Goal: Task Accomplishment & Management: Manage account settings

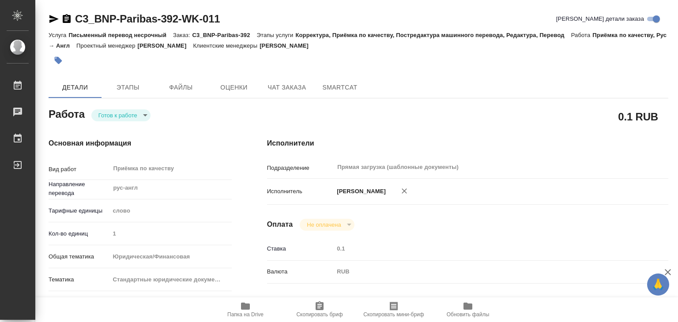
click at [126, 114] on body "🙏 .cls-1 fill:#fff; AWATERA Alilekova Valeriya Работы 0 Чаты График Выйти C3_BN…" at bounding box center [339, 161] width 678 height 322
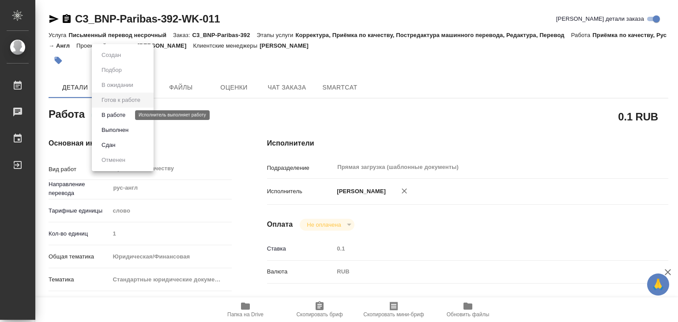
click at [127, 113] on button "В работе" at bounding box center [113, 115] width 29 height 10
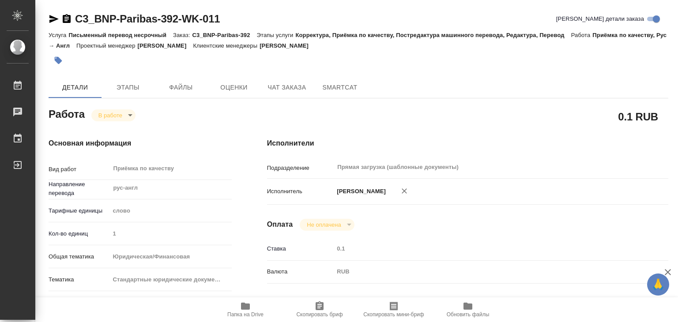
type textarea "x"
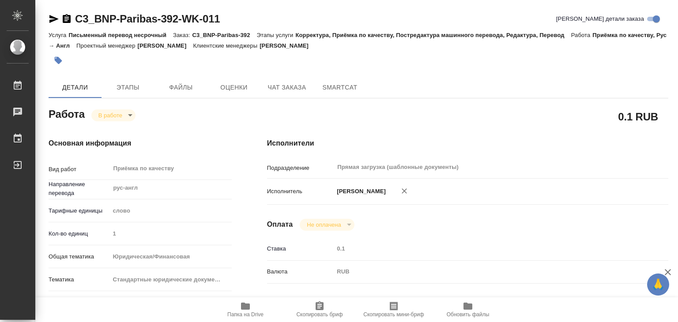
type textarea "x"
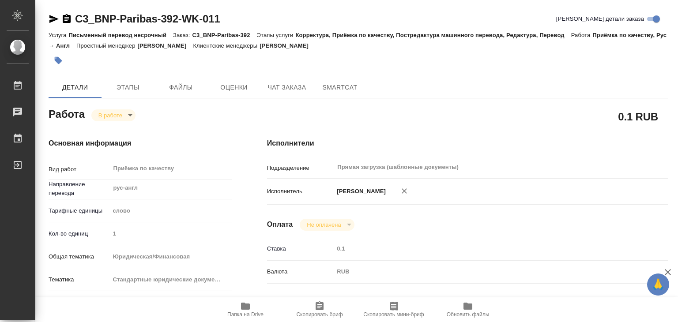
click at [247, 312] on span "Папка на Drive" at bounding box center [245, 315] width 36 height 6
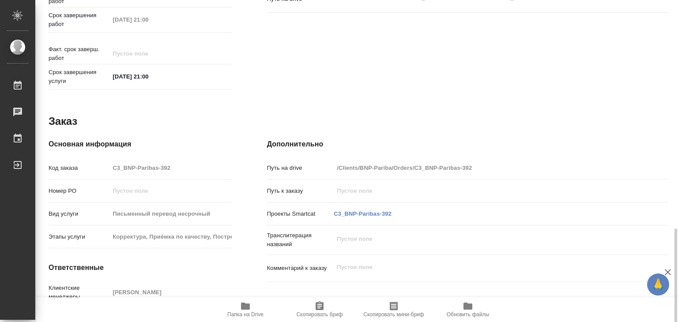
scroll to position [431, 0]
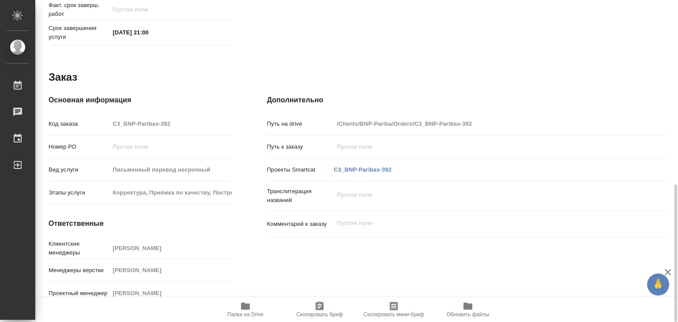
click at [245, 310] on icon "button" at bounding box center [245, 306] width 11 height 11
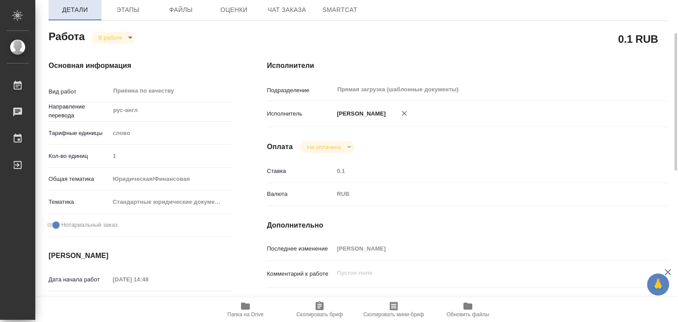
scroll to position [0, 0]
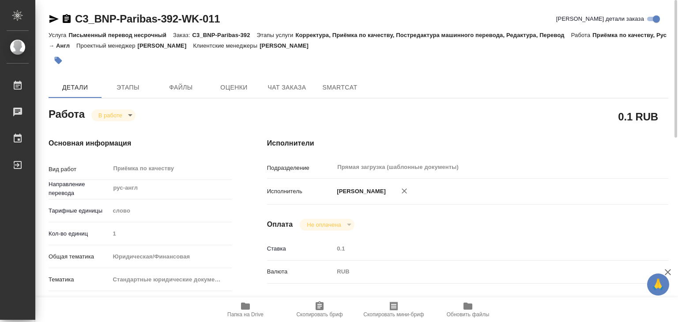
click at [59, 62] on icon "button" at bounding box center [59, 61] width 8 height 8
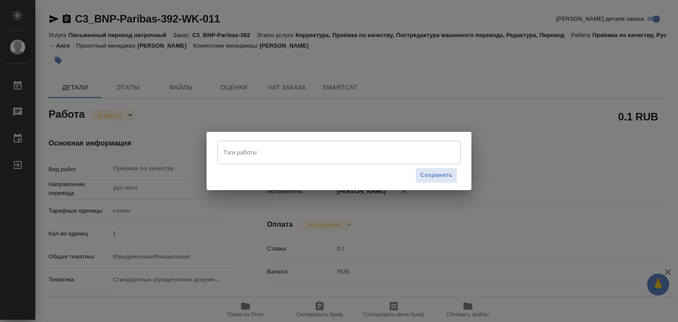
click at [263, 165] on div "Сохранить" at bounding box center [339, 175] width 244 height 23
click at [269, 154] on input "Тэги работы" at bounding box center [330, 152] width 219 height 15
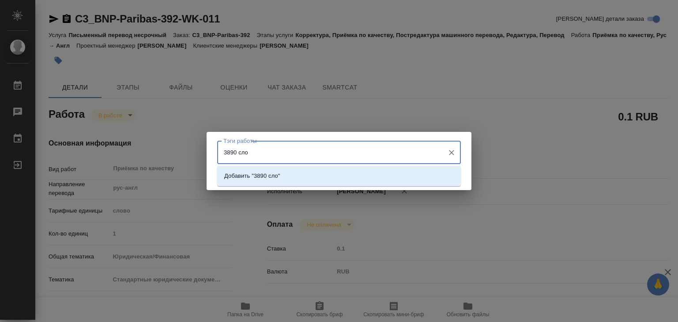
type input "3890 слов"
click at [283, 177] on p "Добавить "3890 слов"" at bounding box center [253, 176] width 59 height 9
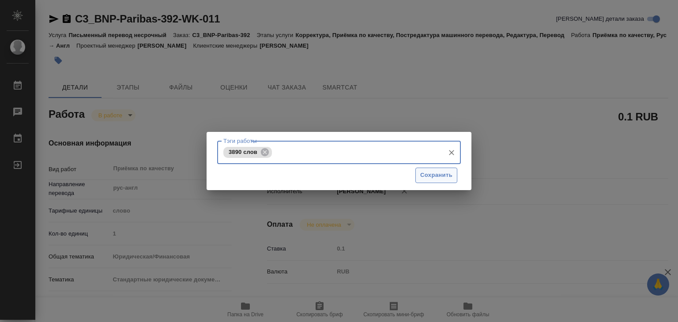
click at [444, 176] on span "Сохранить" at bounding box center [436, 175] width 32 height 10
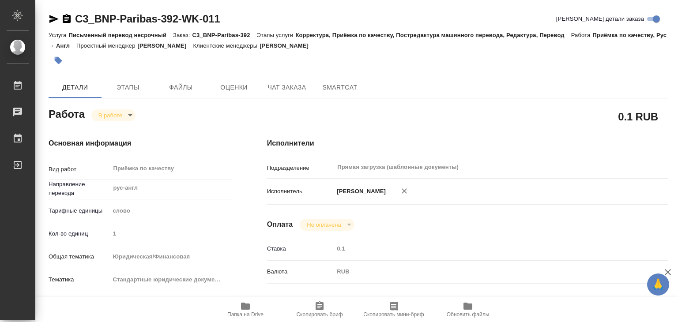
type input "inProgress"
type textarea "Приёмка по качеству"
type textarea "x"
type input "рус-англ"
type input "5a8b1489cc6b4906c91bfd90"
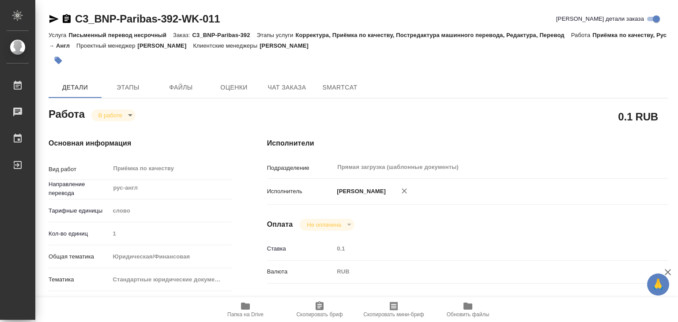
type input "1"
type input "yr-fn"
type input "5f647205b73bc97568ca66bf"
checkbox input "true"
type input "23.09.2025 14:48"
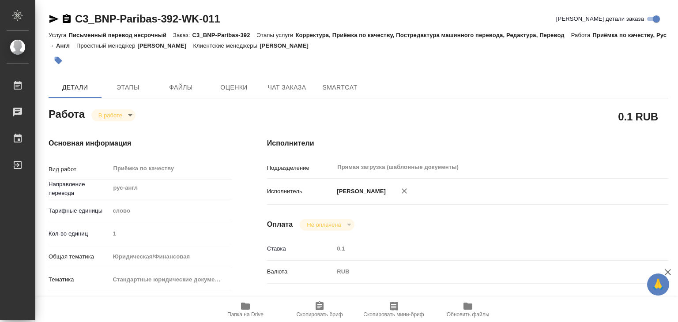
type input "24.09.2025 18:04"
type input "[DATE] 21:00"
type input "Прямая загрузка (шаблонные документы)"
type input "notPayed"
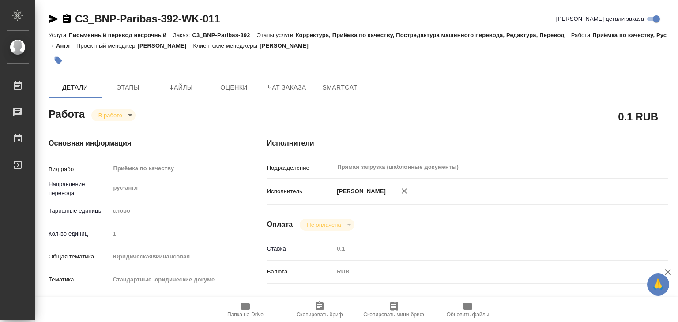
type input "0.1"
type input "RUB"
type input "[PERSON_NAME]"
type textarea "x"
type textarea "/Clients/BNP-Pariba/Orders/C3_BNP-Paribas-392/Corrected/C3_BNP-Paribas-392-WK-0…"
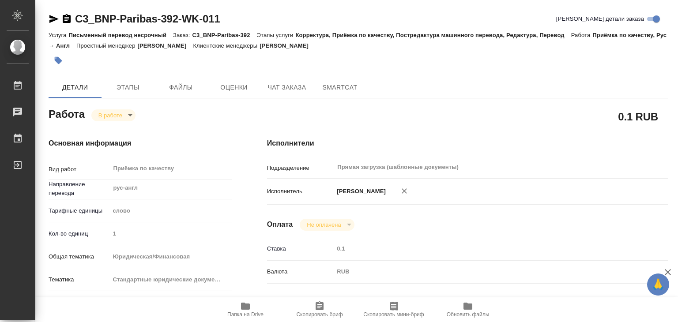
type textarea "x"
type input "C3_BNP-Paribas-392"
type input "Письменный перевод несрочный"
type input "Корректура, Приёмка по качеству, Постредактура машинного перевода, Редактура, П…"
type input "Галишева Мария"
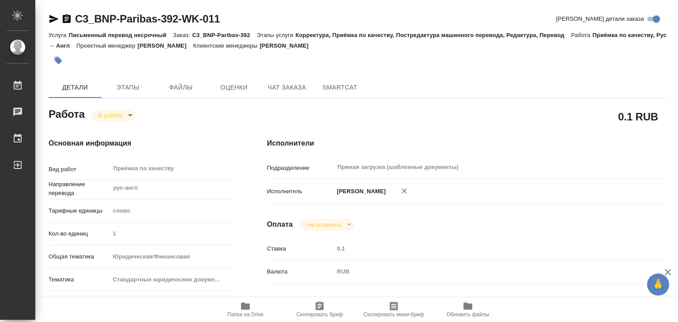
type input "Арсеньева Вера"
type input "/Clients/BNP-Pariba/Orders/C3_BNP-Paribas-392"
type textarea "x"
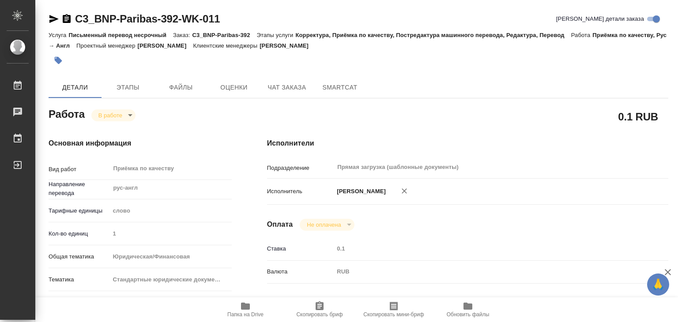
type textarea "x"
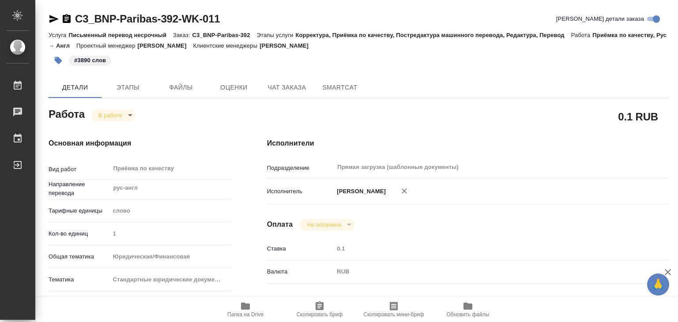
type textarea "x"
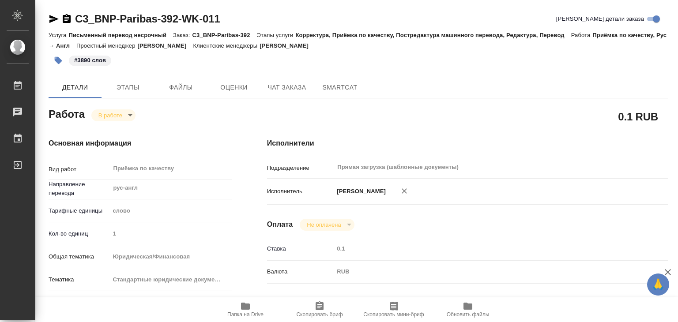
type textarea "x"
drag, startPoint x: 400, startPoint y: 43, endPoint x: 337, endPoint y: 44, distance: 62.7
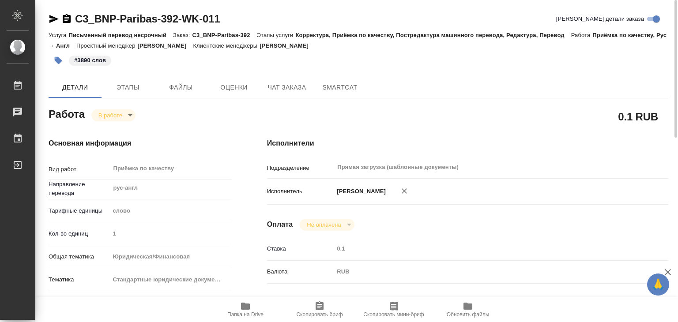
click at [337, 44] on div "Услуга Письменный перевод несрочный Заказ: C3_BNP-Paribas-392 Этапы услуги Корр…" at bounding box center [359, 40] width 620 height 21
copy p "Галишева Мария"
drag, startPoint x: 74, startPoint y: 5, endPoint x: 180, endPoint y: 21, distance: 107.6
copy link "C3_BNP-Paribas-392"
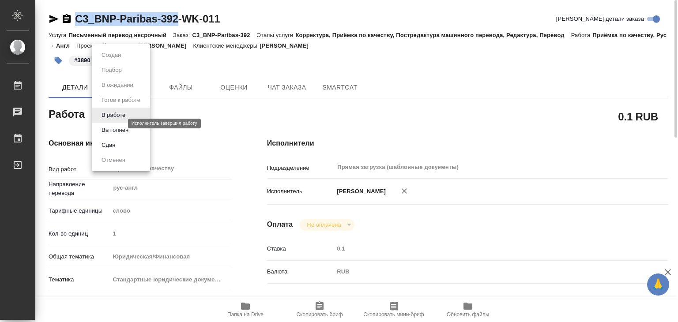
click at [116, 120] on body "🙏 .cls-1 fill:#fff; AWATERA Alilekova Valeriya Работы 0 Чаты График Выйти C3_BN…" at bounding box center [339, 161] width 678 height 322
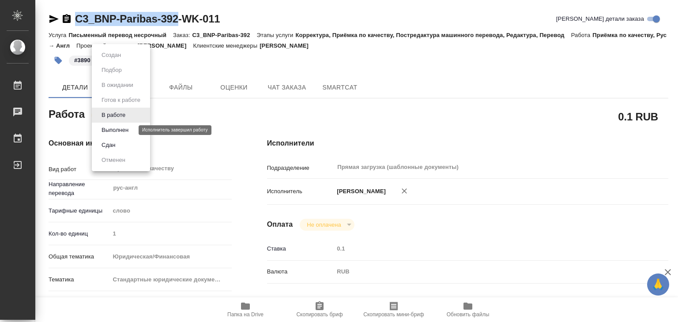
click at [123, 132] on button "Выполнен" at bounding box center [115, 130] width 32 height 10
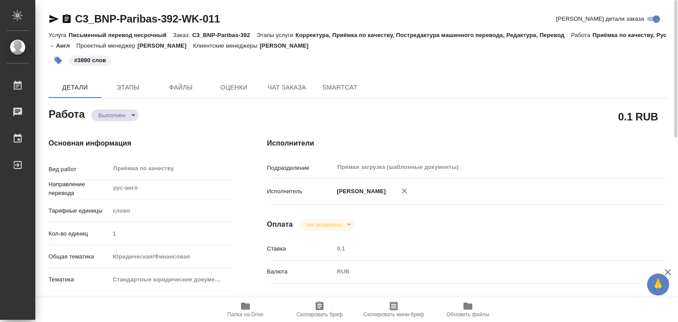
type textarea "x"
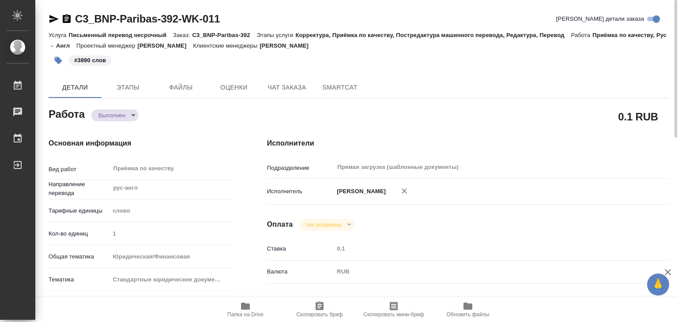
type textarea "x"
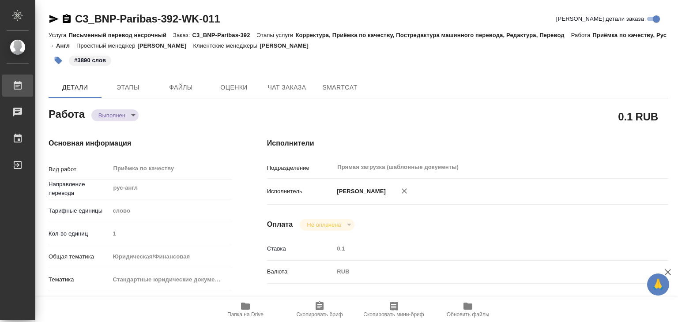
type textarea "x"
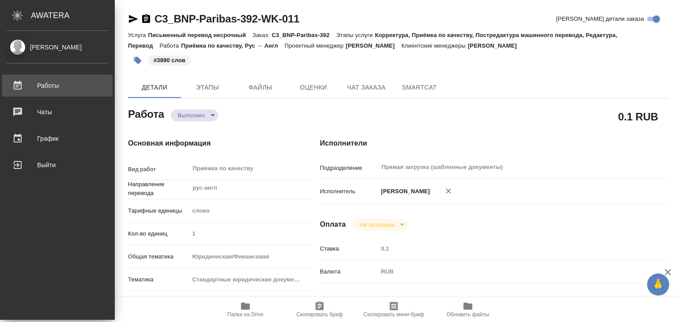
click at [41, 85] on div "Работы" at bounding box center [57, 85] width 101 height 13
type textarea "x"
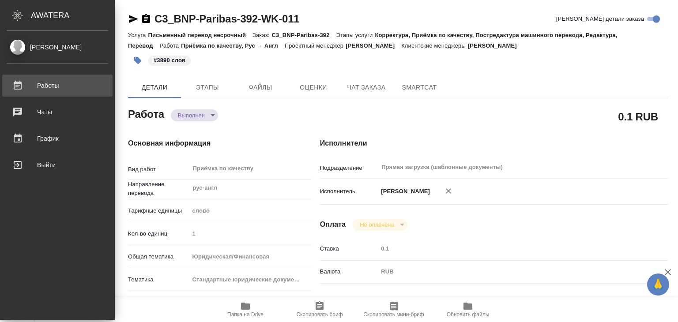
type textarea "x"
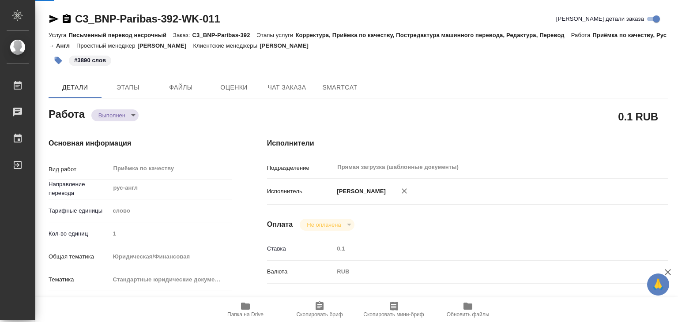
type textarea "x"
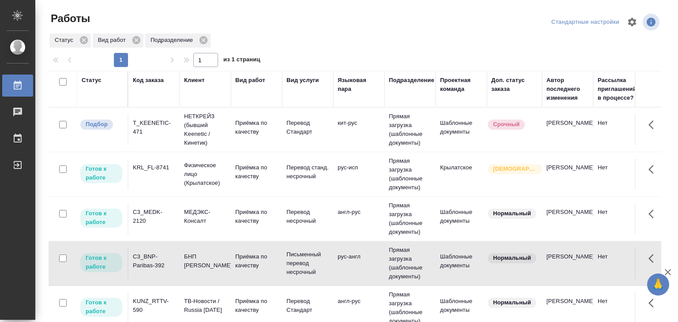
scroll to position [71, 0]
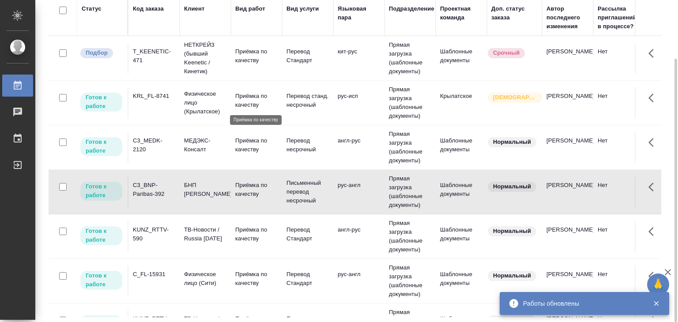
click at [257, 103] on p "Приёмка по качеству" at bounding box center [256, 101] width 42 height 18
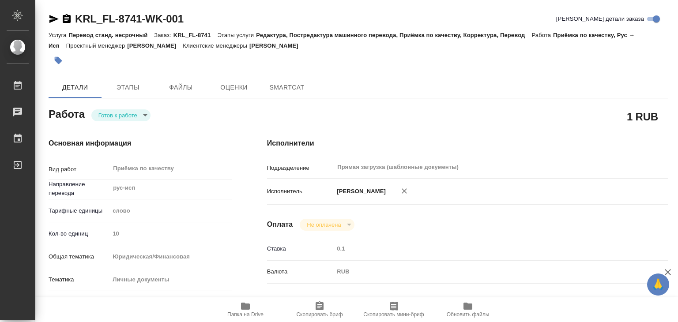
type textarea "x"
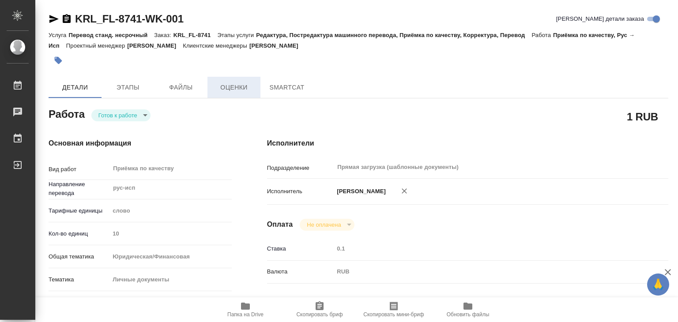
type textarea "x"
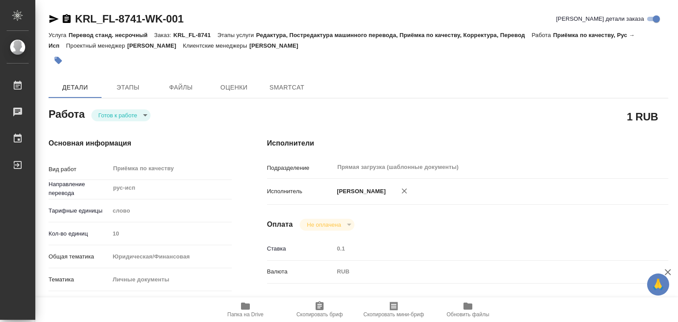
type textarea "x"
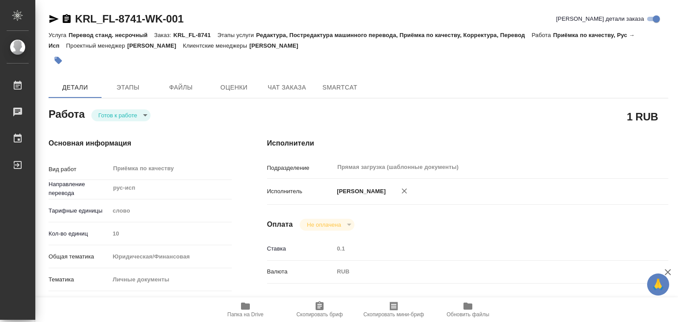
type textarea "x"
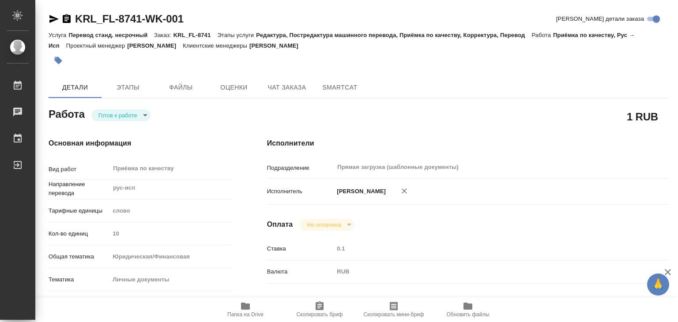
type textarea "x"
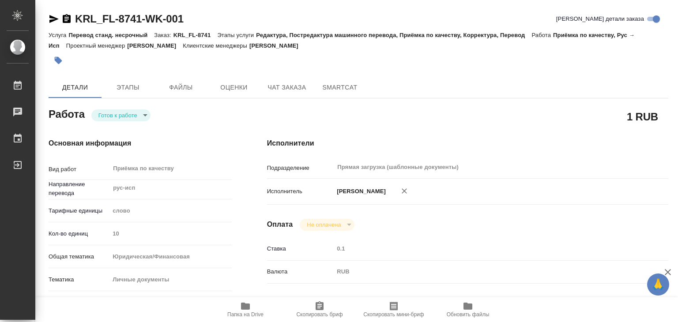
click at [233, 305] on span "Папка на Drive" at bounding box center [246, 309] width 64 height 17
click at [105, 113] on body "🙏 .cls-1 fill:#fff; AWATERA Alilekova Valeriya Работы 0 Чаты График Выйти KRL_F…" at bounding box center [339, 161] width 678 height 322
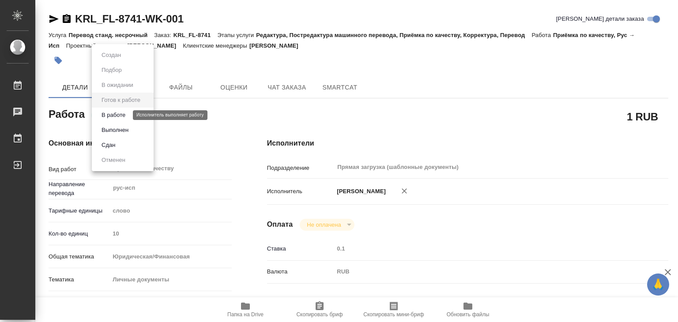
click at [123, 116] on button "В работе" at bounding box center [113, 115] width 29 height 10
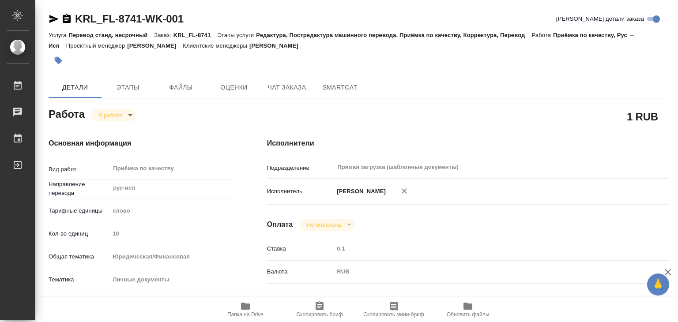
type textarea "x"
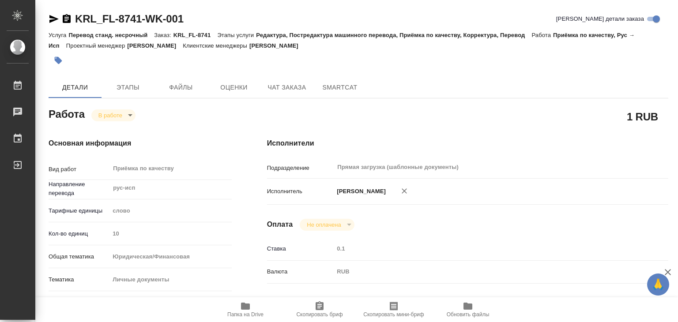
click at [58, 55] on button "button" at bounding box center [58, 60] width 19 height 19
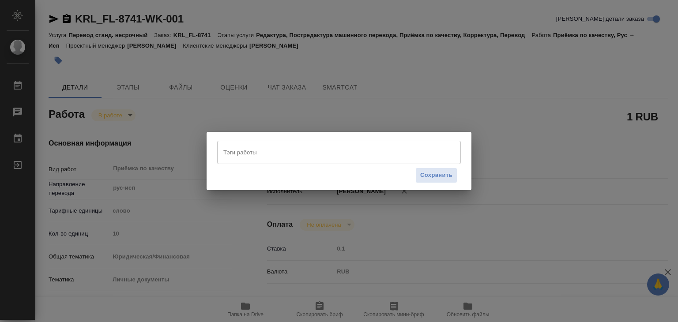
click at [257, 161] on div "Тэги работы" at bounding box center [339, 152] width 244 height 23
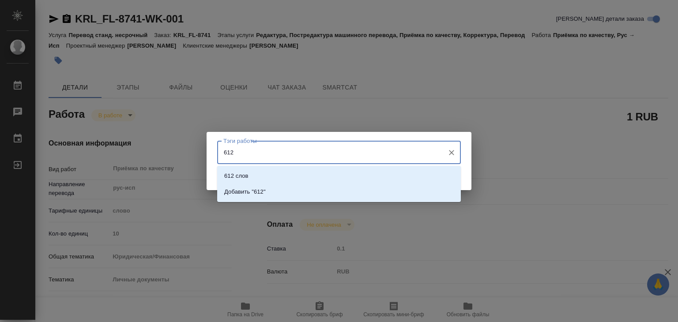
type input "612"
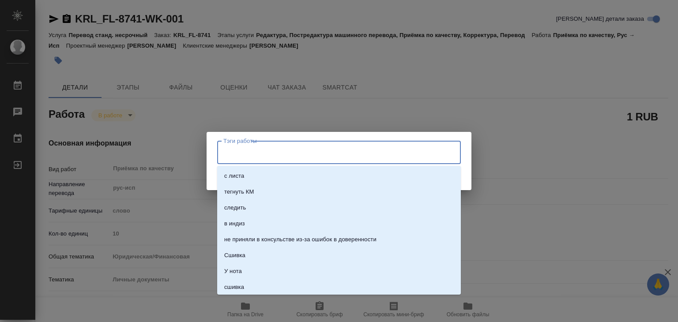
click at [290, 154] on input "Тэги работы" at bounding box center [330, 152] width 219 height 15
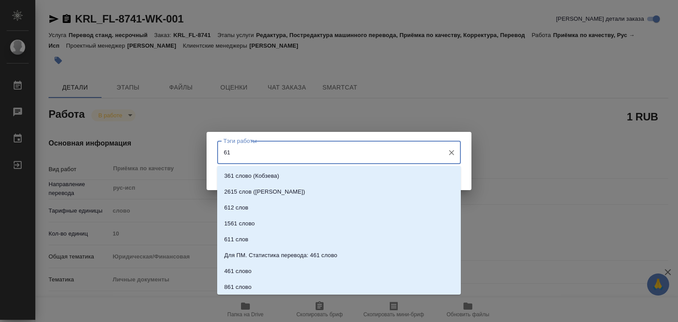
type input "612"
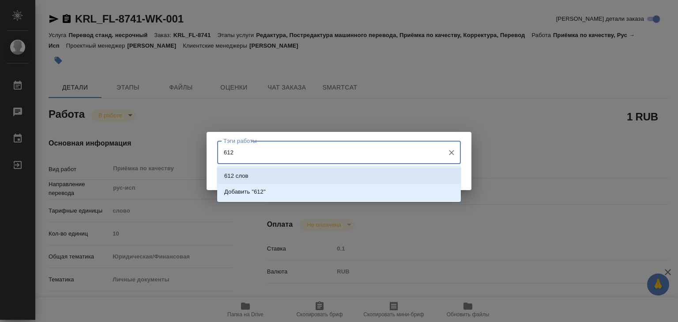
click at [318, 174] on li "612 слов" at bounding box center [339, 176] width 244 height 16
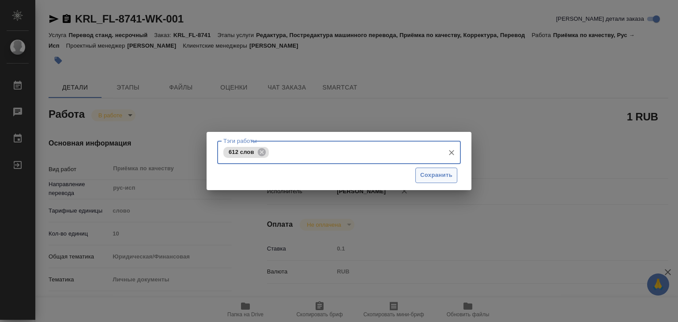
click at [429, 171] on span "Сохранить" at bounding box center [436, 175] width 32 height 10
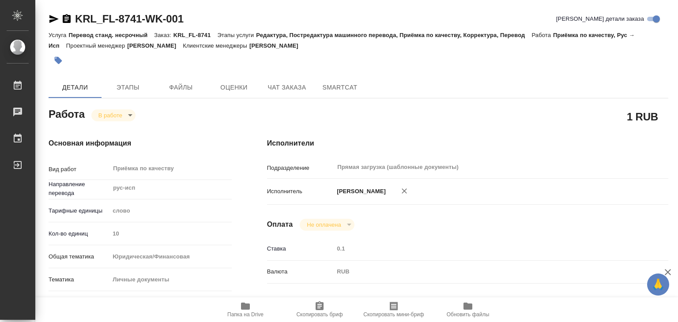
type input "inProgress"
type textarea "Приёмка по качеству"
type textarea "x"
type input "рус-исп"
type input "5a8b1489cc6b4906c91bfd90"
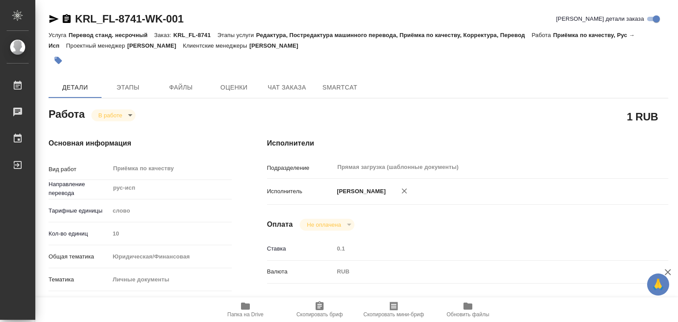
type input "10"
type input "yr-fn"
type input "5a8b8b956a9677013d343cfe"
checkbox input "true"
type input "24.09.2025 18:00"
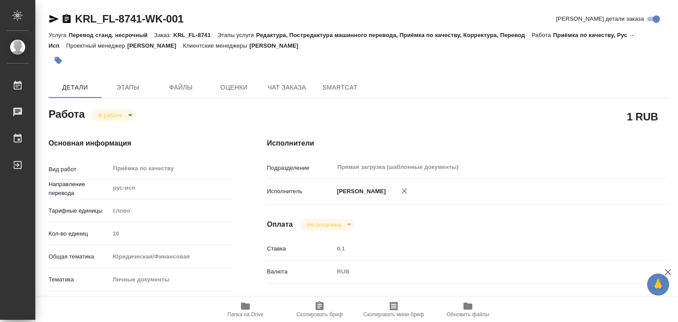
type input "24.09.2025 17:58"
type input "24.09.2025 19:00"
type input "Прямая загрузка (шаблонные документы)"
type input "notPayed"
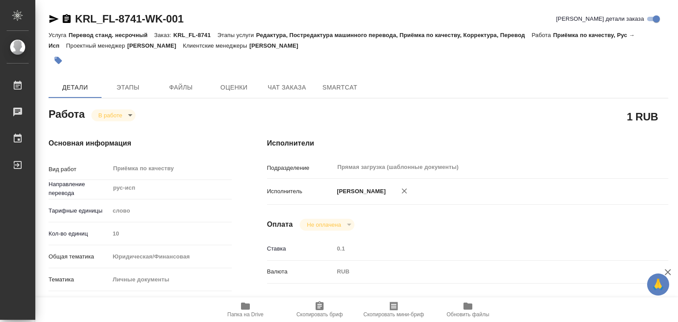
type input "0.1"
type input "RUB"
type input "[PERSON_NAME]"
type textarea "x"
type textarea "/Clients/FL_KRL/Orders/KRL_FL-8741/Corrected/KRL_FL-8741-WK-001"
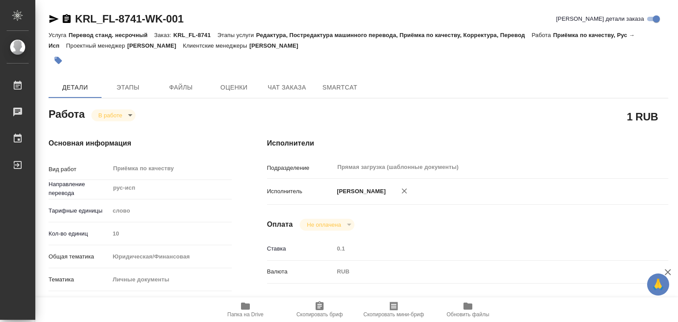
type textarea "x"
type input "KRL_FL-8741"
type input "Перевод станд. несрочный"
type input "Редактура, Постредактура машинного перевода, Приёмка по качеству, Корректура, П…"
type input "Касымов Тимур"
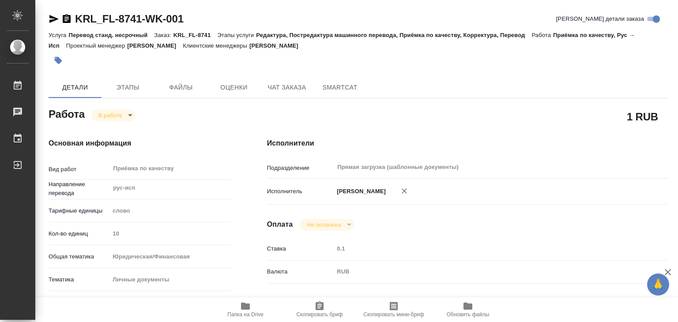
type input "/Clients/FL_KRL/Orders/KRL_FL-8741"
type textarea "SOFYA KASHTANOVA"
type textarea "x"
type textarea "НОТ Для подачи в МИД Мексики. В референс вложен цвет скан в помощь."
type textarea "x"
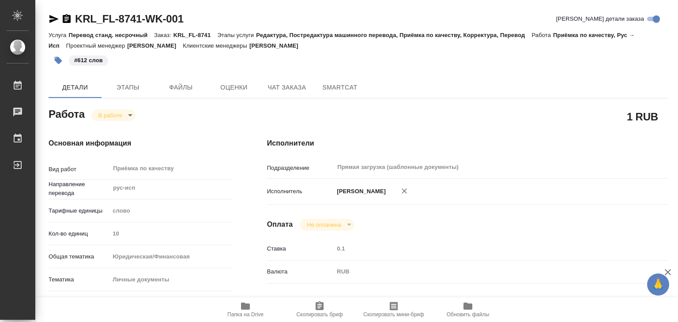
type textarea "x"
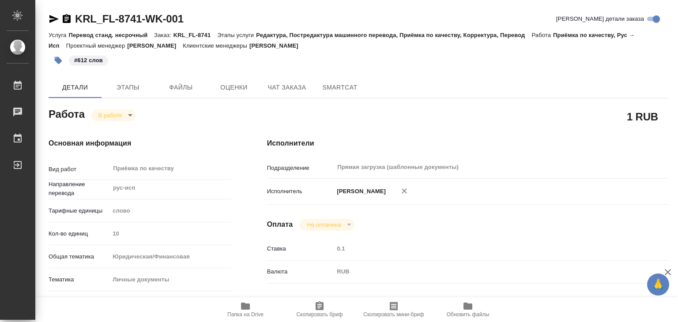
type textarea "x"
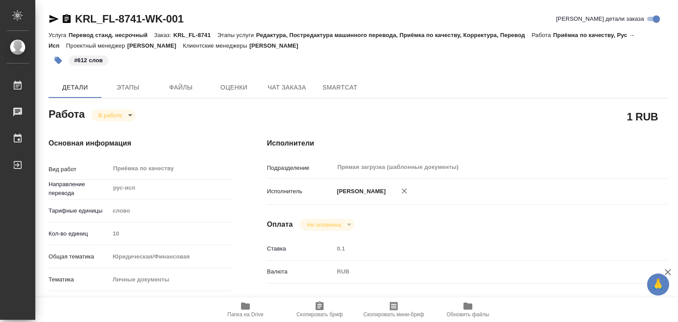
type textarea "x"
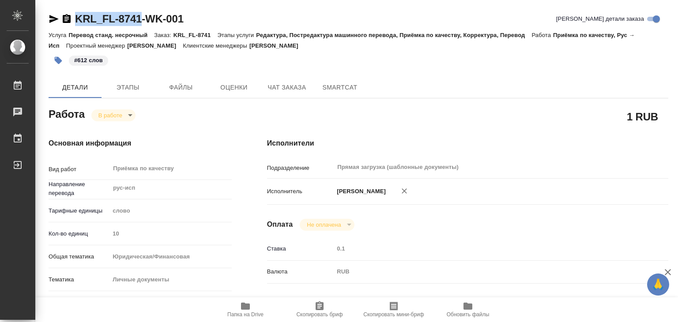
drag, startPoint x: 72, startPoint y: 11, endPoint x: 138, endPoint y: 19, distance: 66.2
copy link "KRL_FL-8741"
click at [135, 114] on body "🙏 .cls-1 fill:#fff; AWATERA Alilekova Valeriya Работы 0 Чаты График Выйти KRL_F…" at bounding box center [339, 161] width 678 height 322
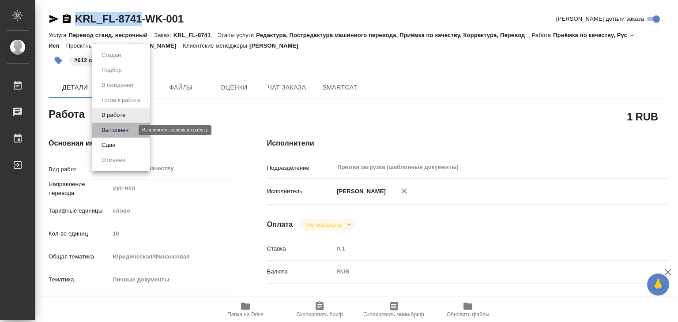
click at [129, 128] on button "Выполнен" at bounding box center [115, 130] width 32 height 10
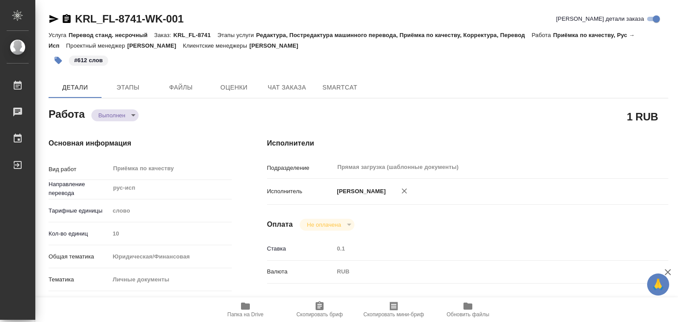
type textarea "x"
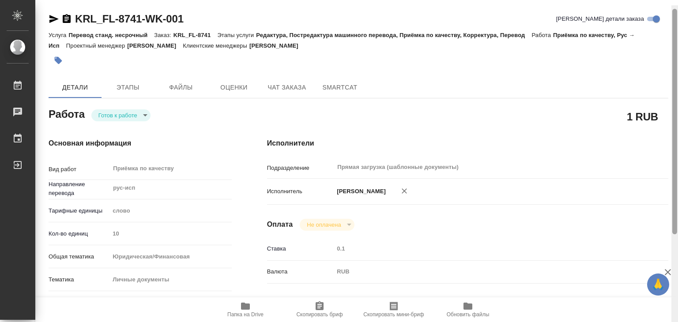
scroll to position [5, 0]
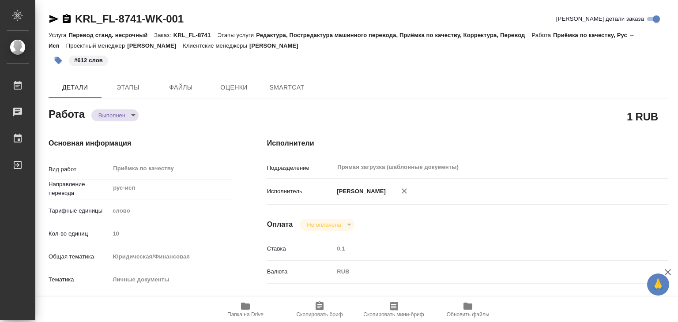
type textarea "x"
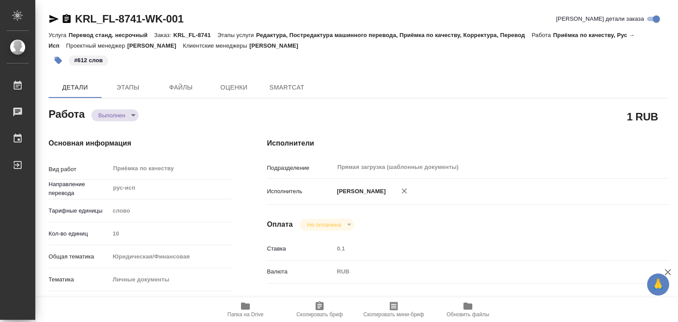
type textarea "x"
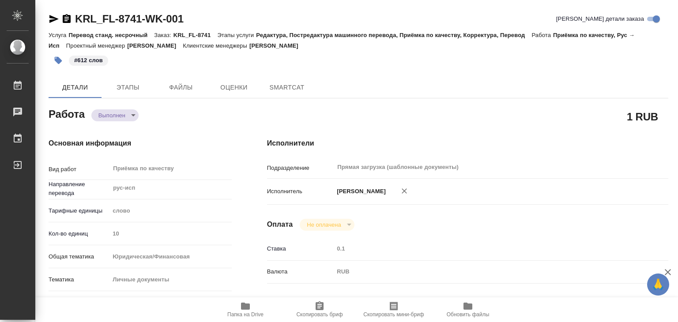
type textarea "x"
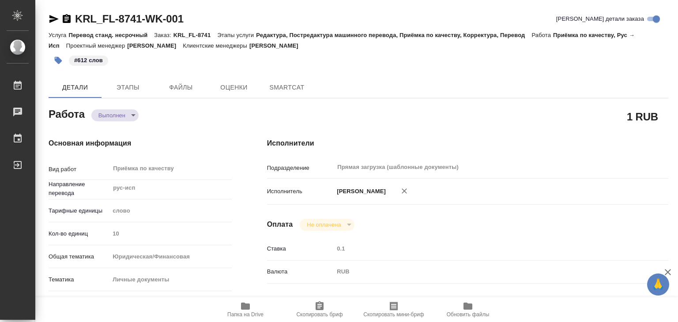
type textarea "x"
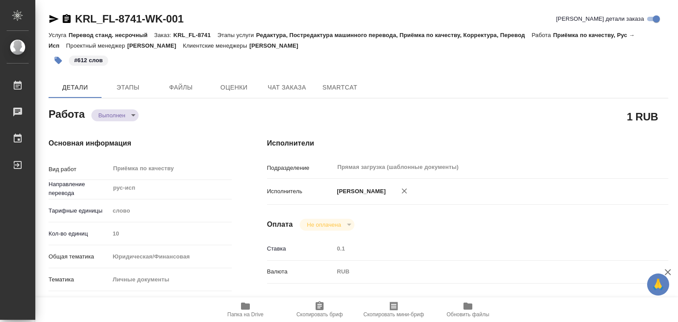
click at [250, 310] on icon "button" at bounding box center [245, 306] width 11 height 11
type textarea "x"
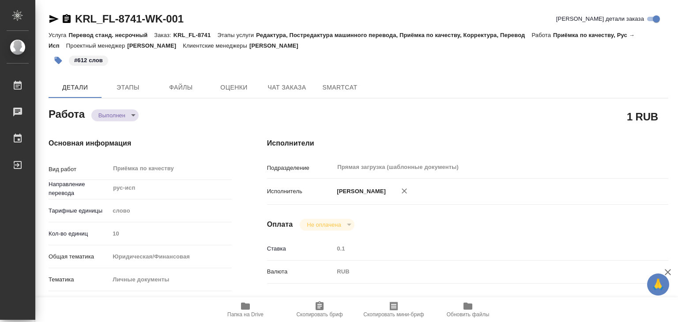
type textarea "x"
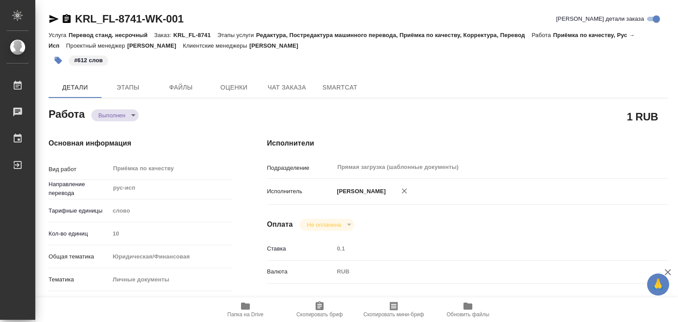
type textarea "x"
drag, startPoint x: 66, startPoint y: 6, endPoint x: 140, endPoint y: 18, distance: 75.1
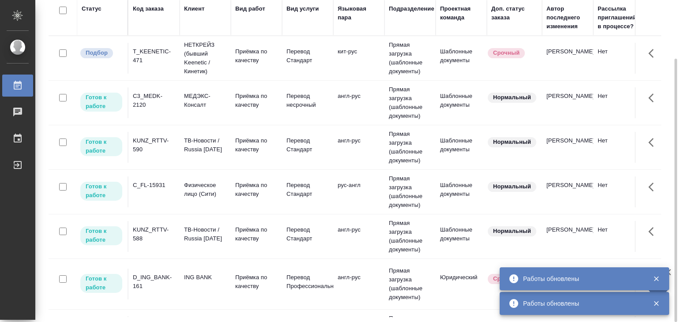
click at [159, 98] on div "C3_MEDK-2120" at bounding box center [154, 101] width 42 height 18
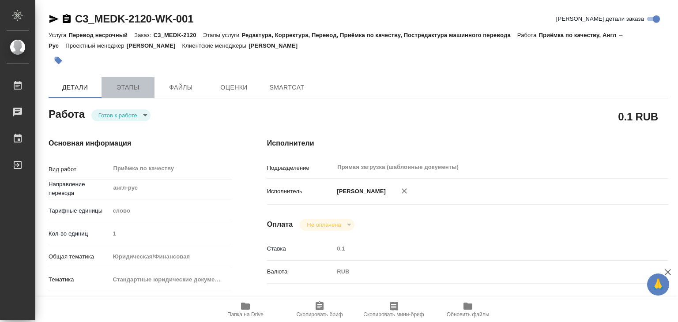
click at [117, 87] on span "Этапы" at bounding box center [128, 87] width 42 height 11
type textarea "x"
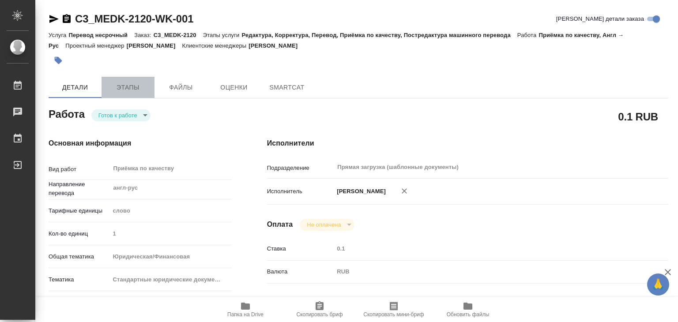
type textarea "x"
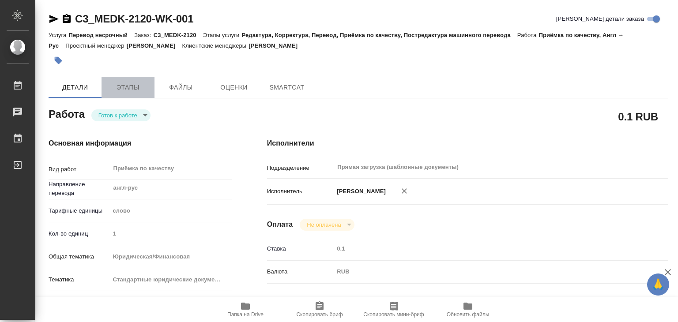
type textarea "x"
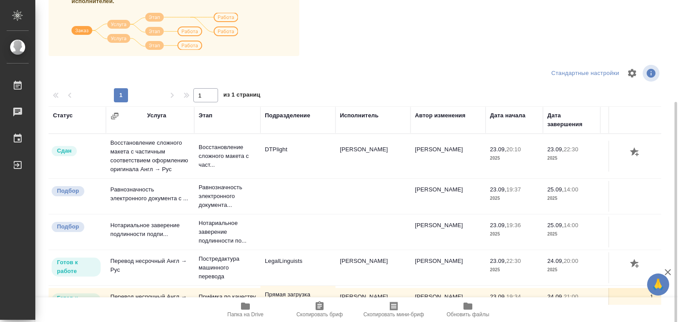
scroll to position [31, 0]
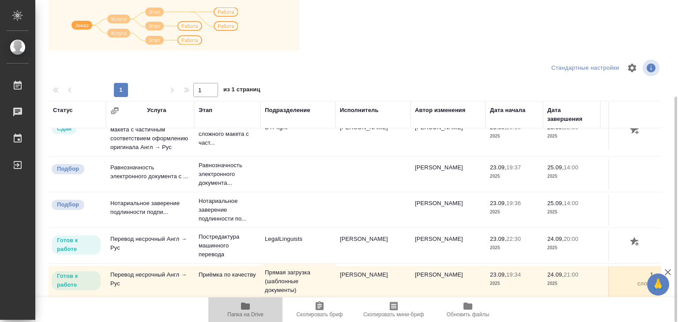
click at [256, 312] on span "Папка на Drive" at bounding box center [245, 315] width 36 height 6
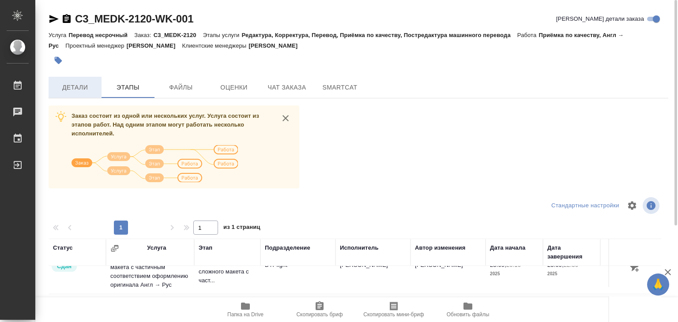
click at [75, 83] on span "Детали" at bounding box center [75, 87] width 42 height 11
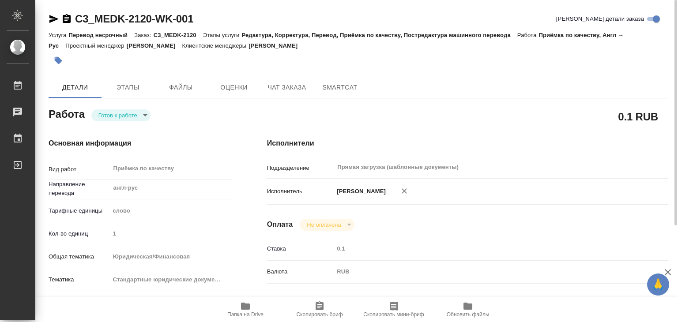
type textarea "x"
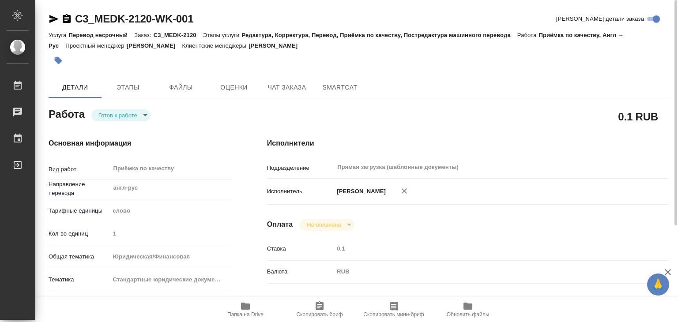
type textarea "x"
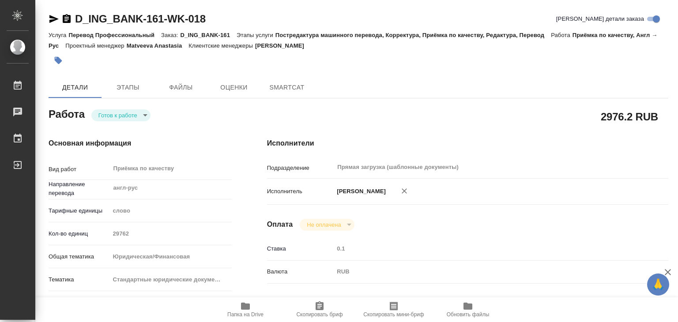
type textarea "x"
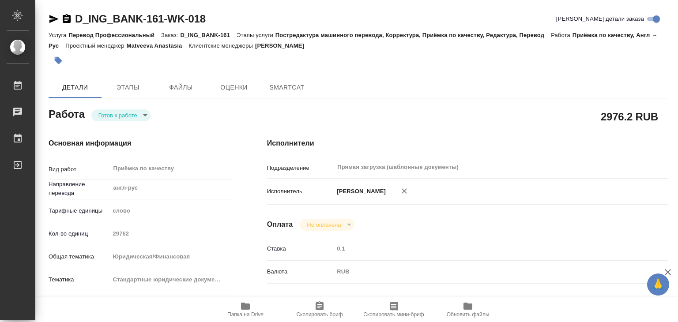
type textarea "x"
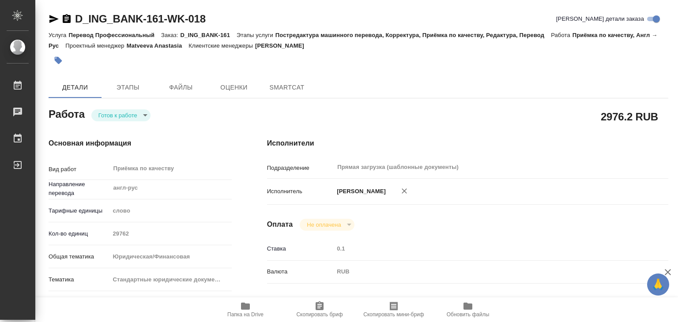
type textarea "x"
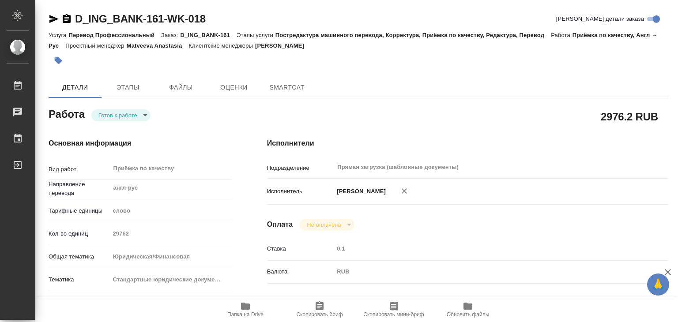
type textarea "x"
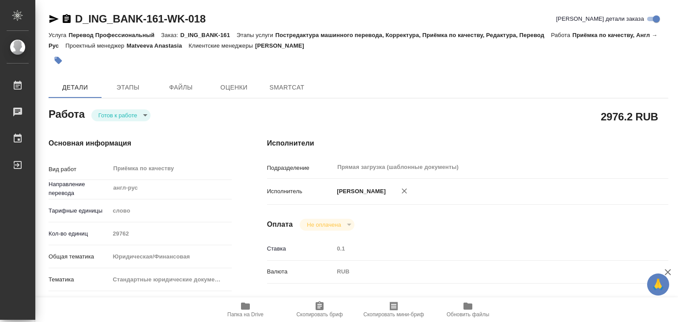
click at [245, 312] on span "Папка на Drive" at bounding box center [245, 315] width 36 height 6
type textarea "x"
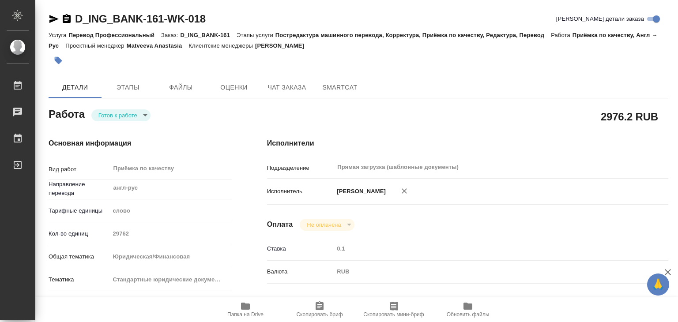
type textarea "x"
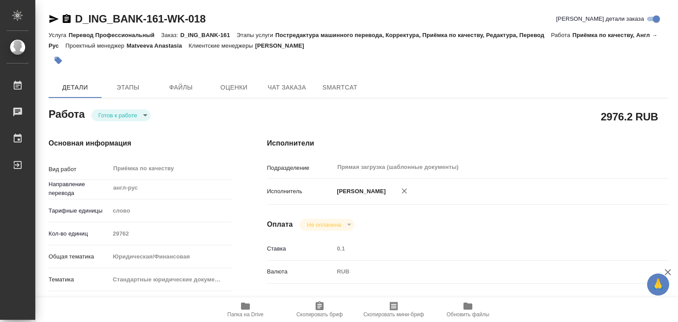
type textarea "x"
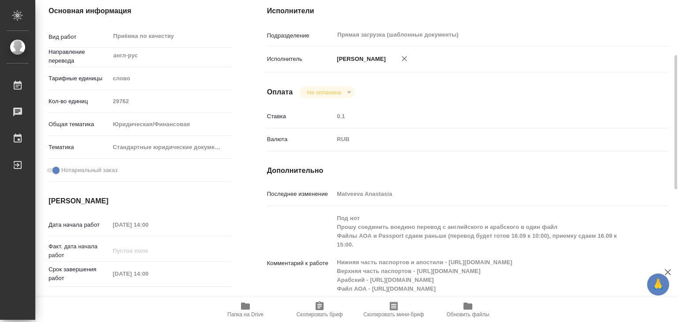
scroll to position [265, 0]
